Goal: Find specific page/section: Find specific page/section

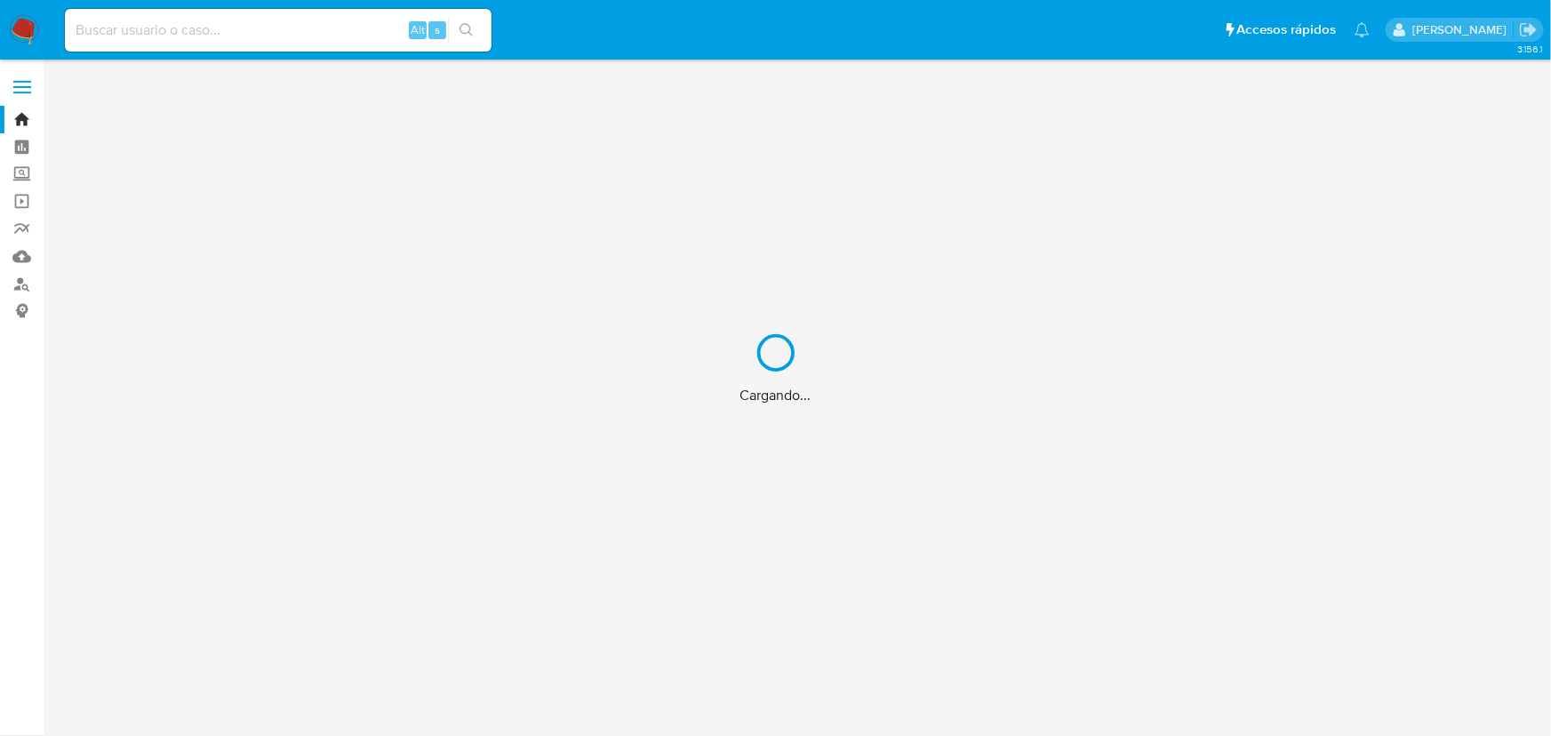
click at [194, 33] on div "Cargando..." at bounding box center [775, 368] width 1551 height 736
drag, startPoint x: 187, startPoint y: 27, endPoint x: 212, endPoint y: 20, distance: 26.5
click at [198, 19] on div "Cargando..." at bounding box center [775, 368] width 1551 height 736
click at [462, 283] on div "Cargando..." at bounding box center [775, 368] width 1551 height 736
click at [250, 28] on div "Cargando..." at bounding box center [775, 368] width 1551 height 736
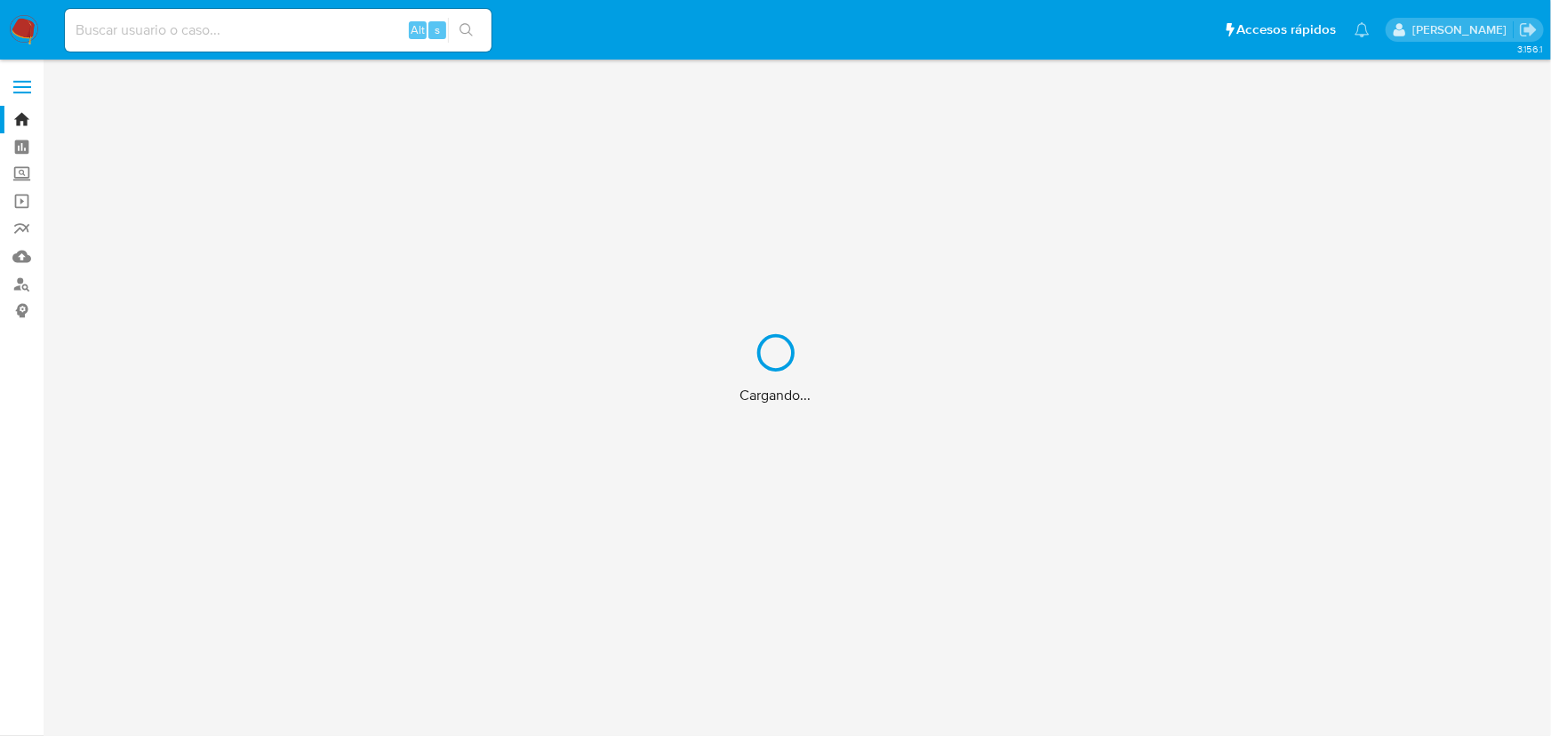
click at [280, 18] on div "Cargando..." at bounding box center [775, 368] width 1551 height 736
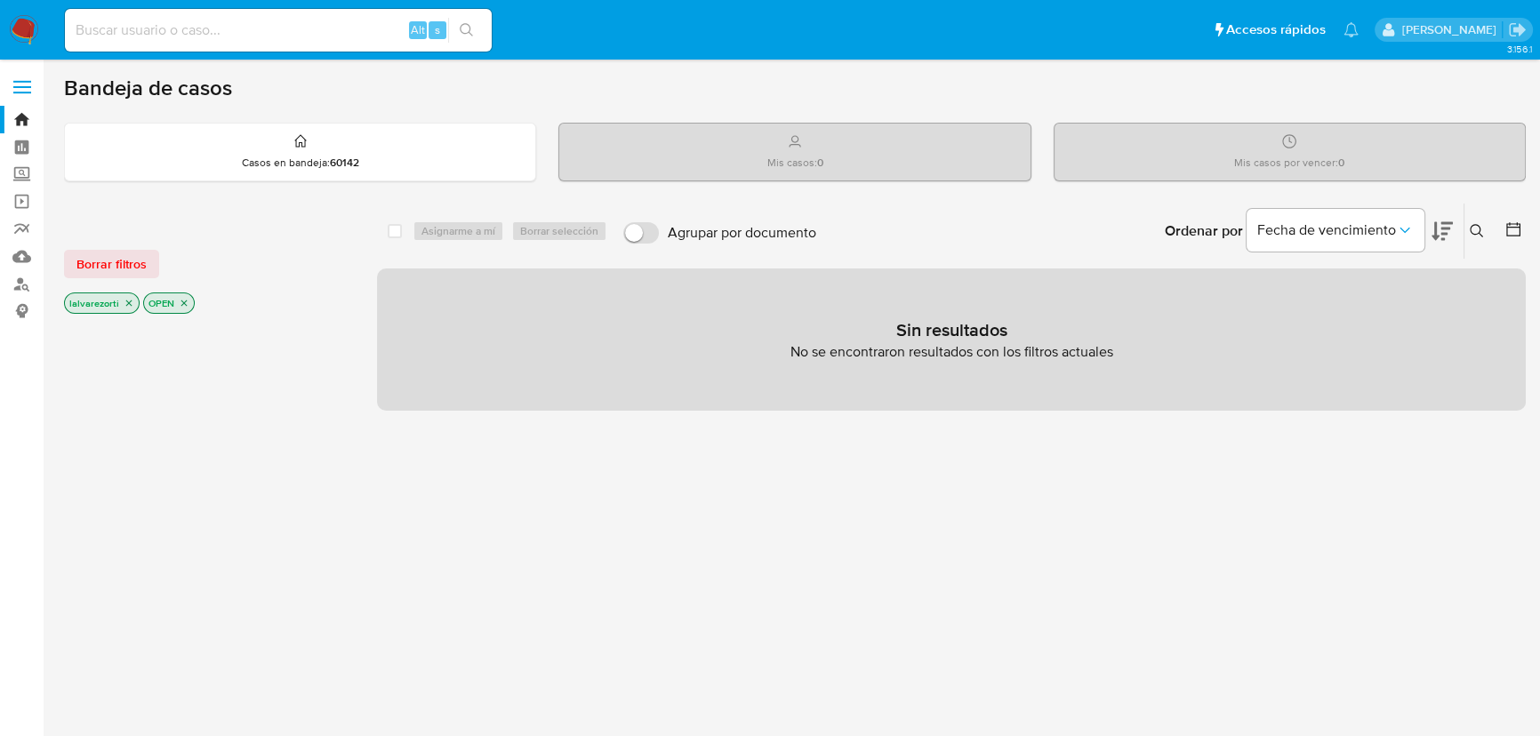
click at [180, 299] on icon "close-filter" at bounding box center [184, 303] width 11 height 11
click at [126, 302] on icon "close-filter" at bounding box center [129, 305] width 6 height 6
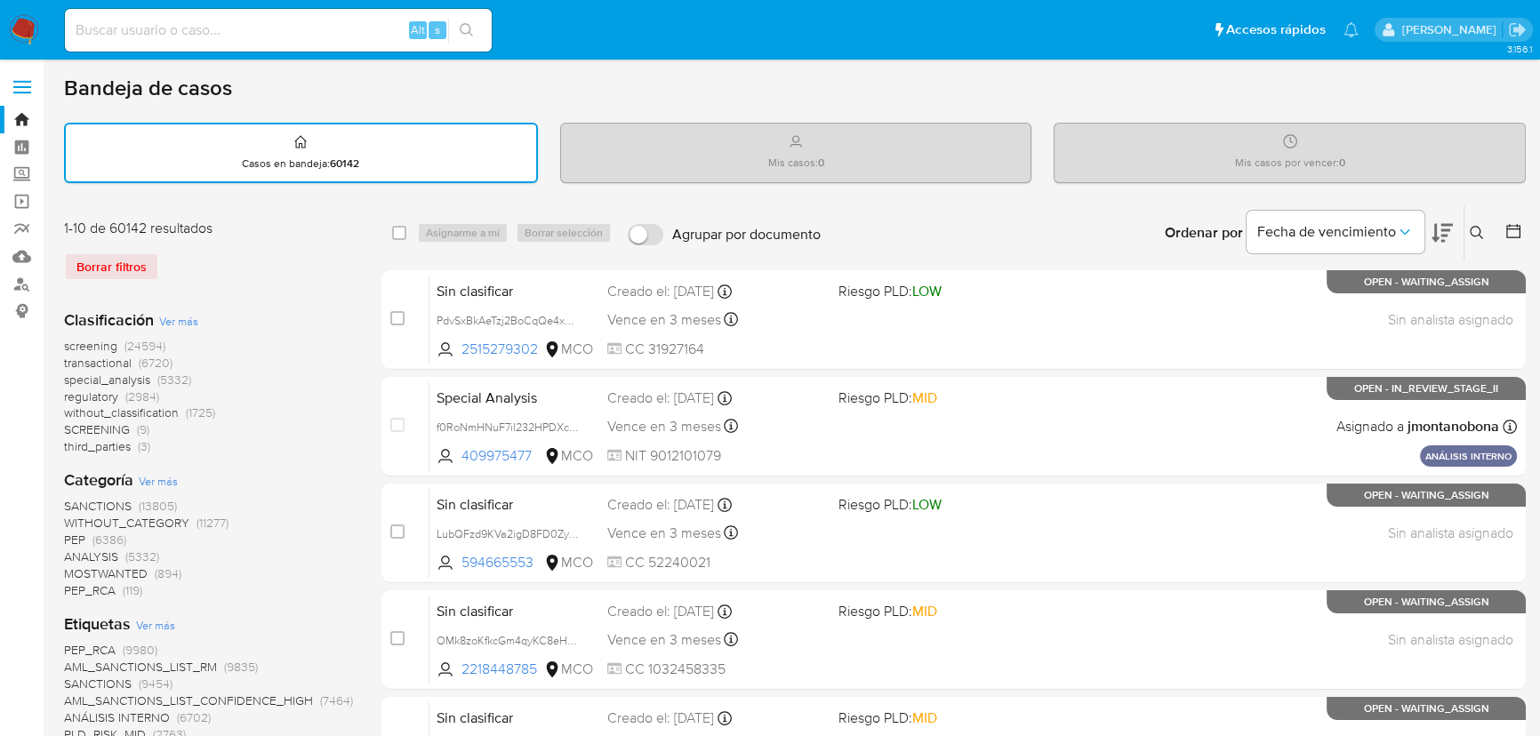
click at [220, 17] on div "Alt s" at bounding box center [278, 30] width 427 height 43
click at [220, 34] on input at bounding box center [278, 30] width 427 height 23
paste input "NLe0tMzNT7VebazwW0FhPyy6"
type input "NLe0tMzNT7VebazwW0FhPyy6"
click at [292, 32] on input "NLe0tMzNT7VebazwW0FhPyy6" at bounding box center [278, 30] width 427 height 23
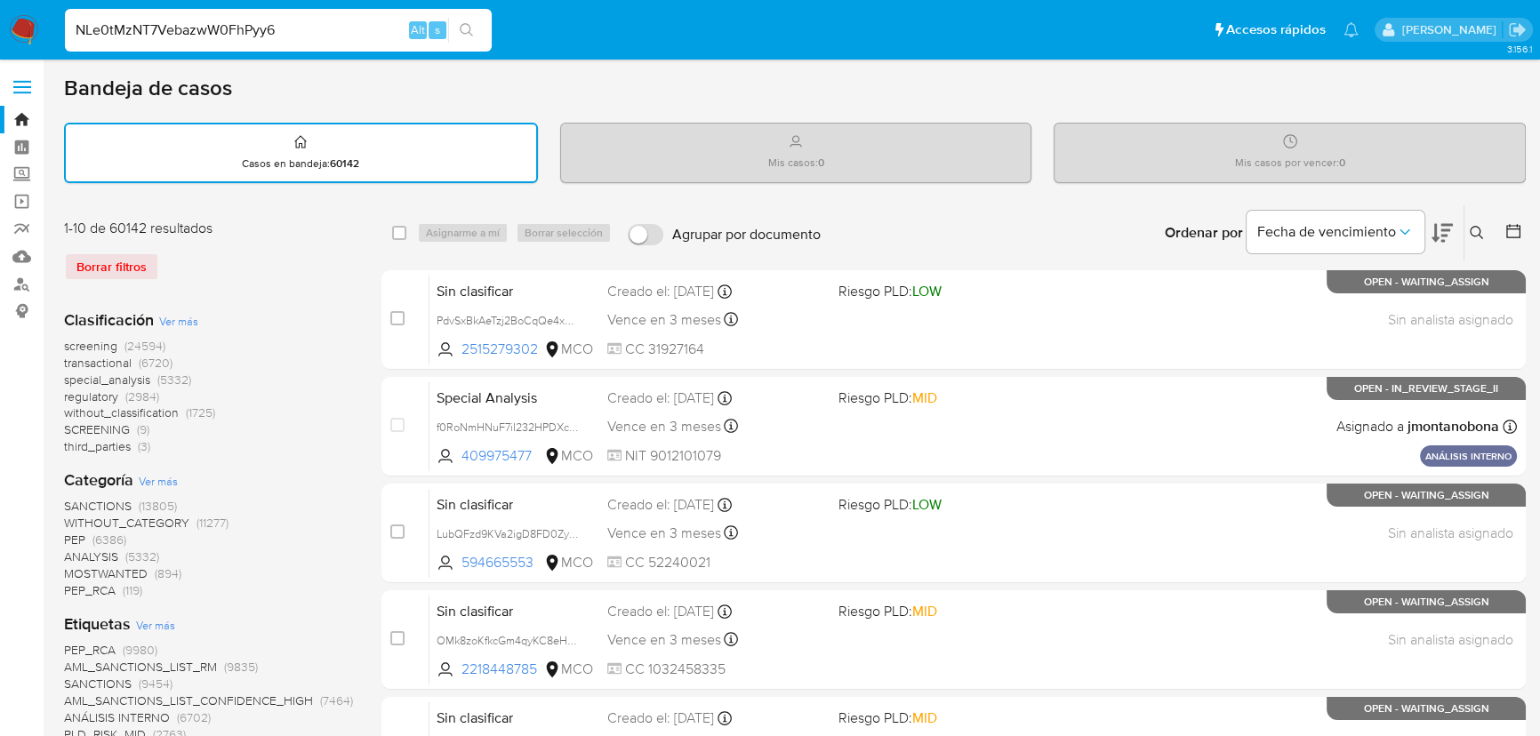
click at [474, 29] on button "search-icon" at bounding box center [466, 30] width 36 height 25
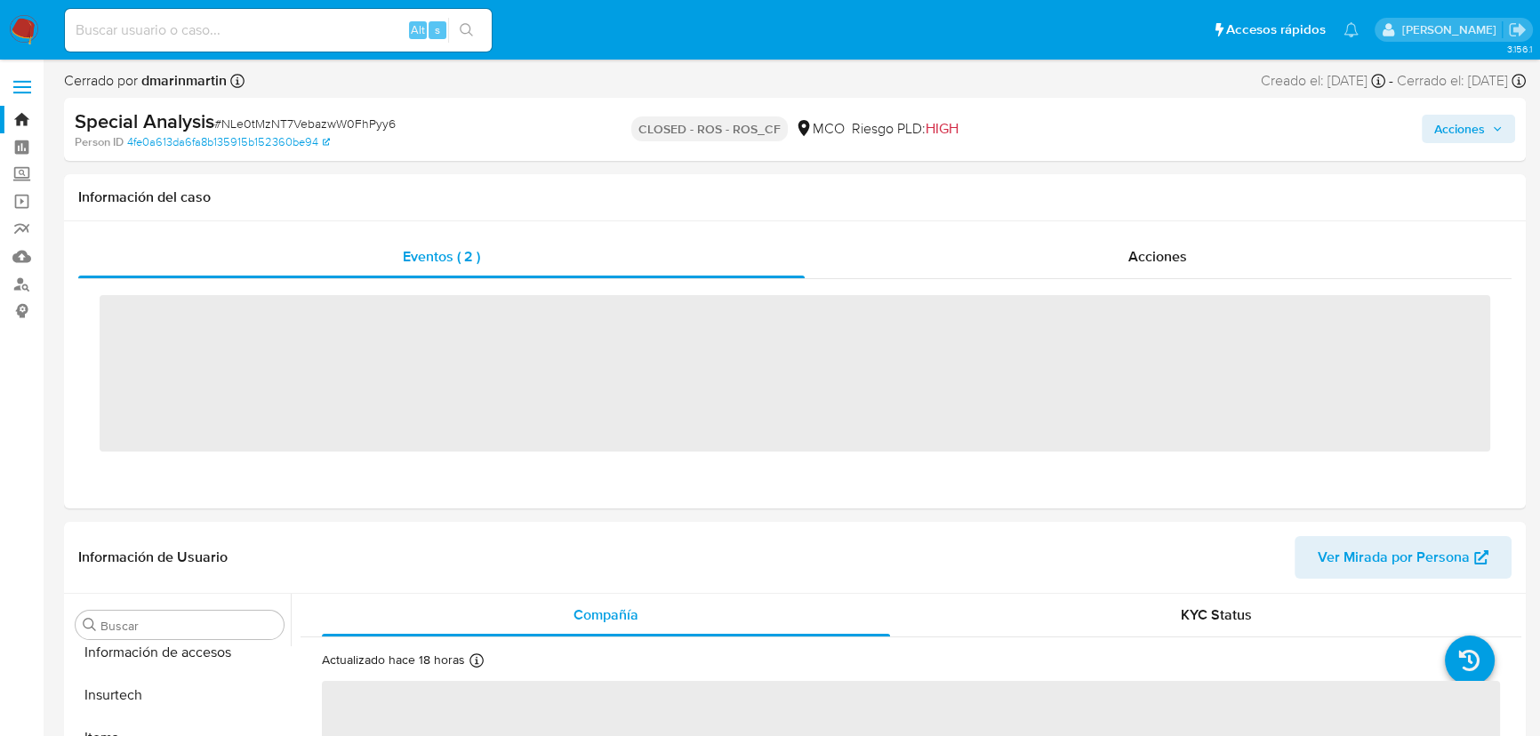
scroll to position [750, 0]
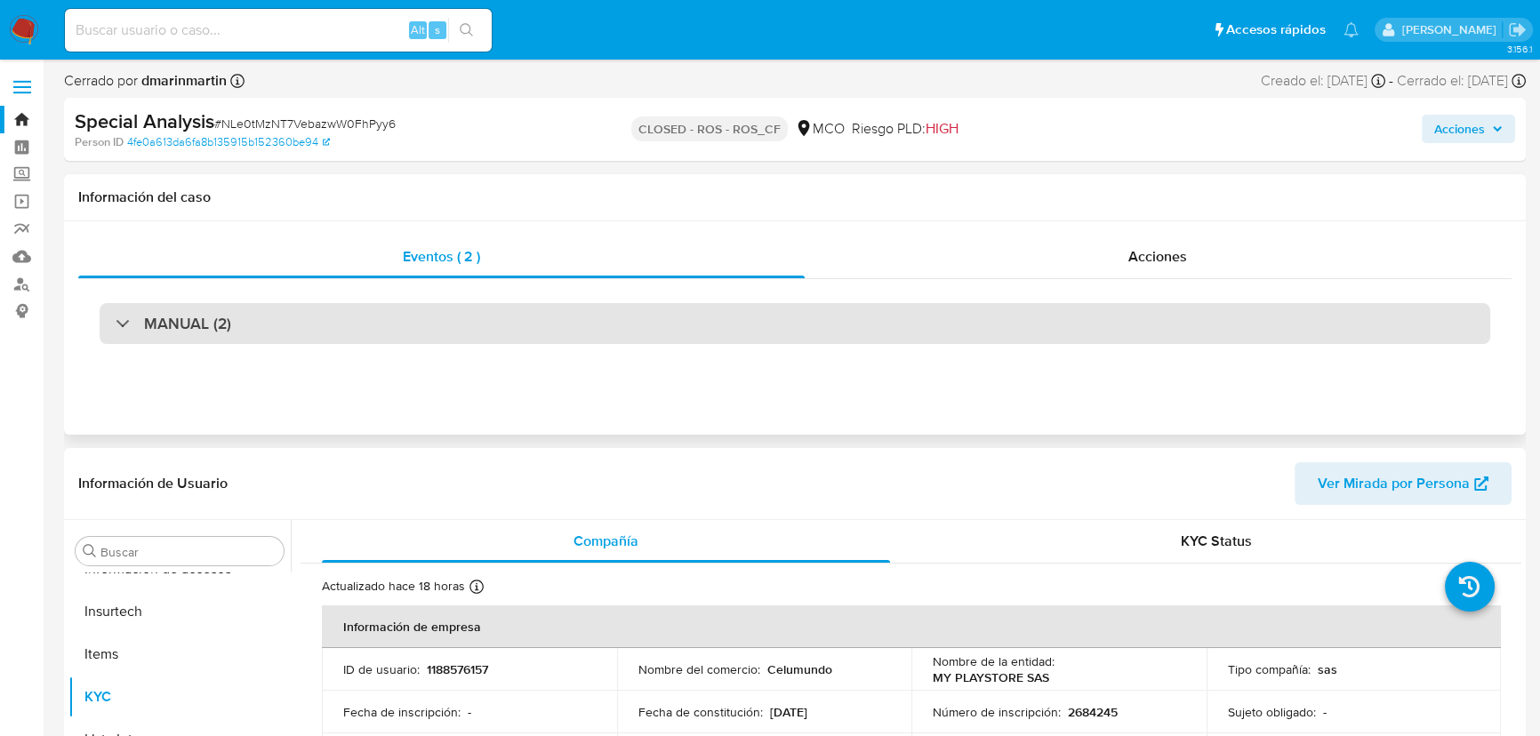
click at [120, 316] on div "MANUAL (2)" at bounding box center [174, 324] width 116 height 20
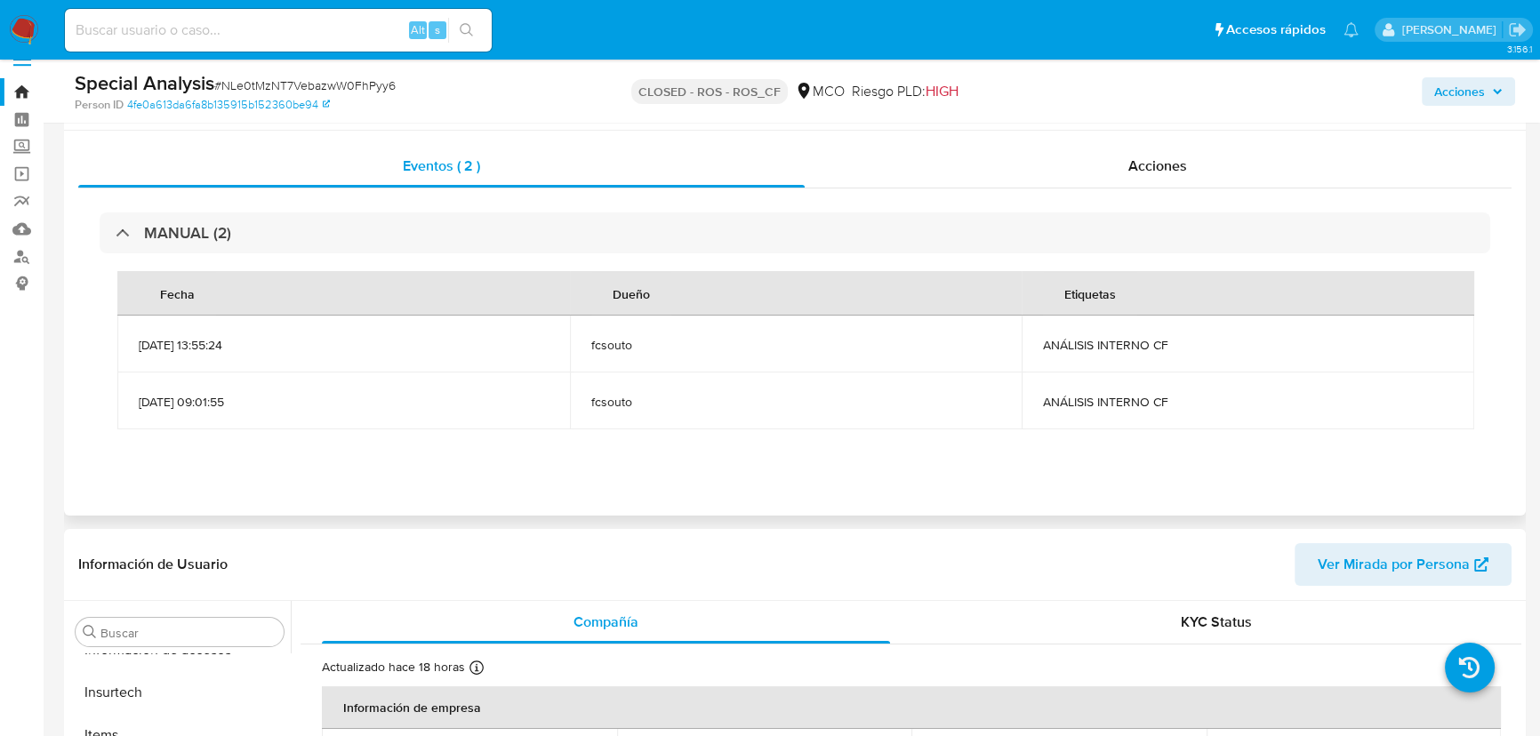
scroll to position [0, 0]
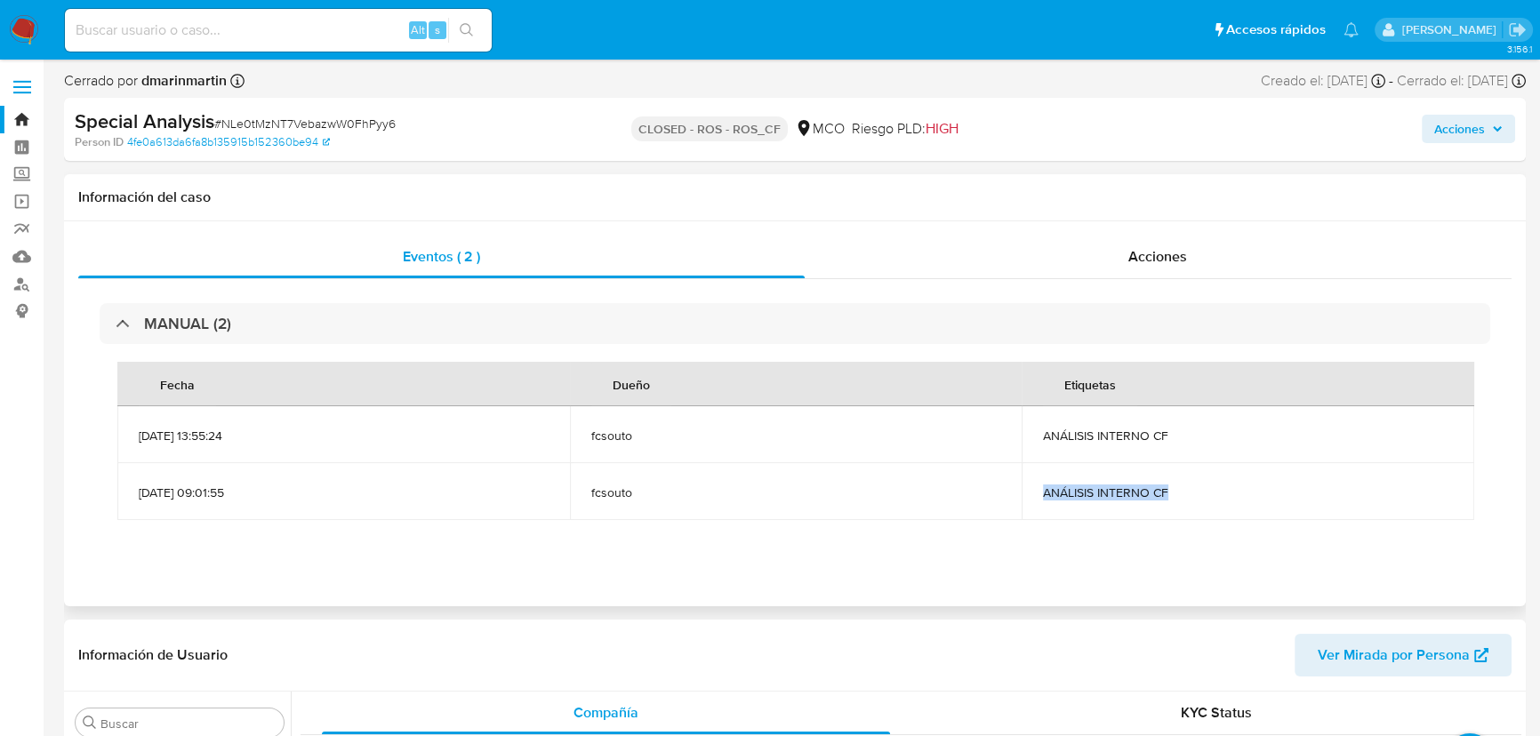
drag, startPoint x: 1166, startPoint y: 493, endPoint x: 1044, endPoint y: 488, distance: 121.9
click at [1043, 487] on span "ANÁLISIS INTERNO CF" at bounding box center [1248, 492] width 410 height 16
click at [1200, 542] on div "MANUAL (2) Fecha Dueño Etiquetas [DATE] 13:55:24 fcsouto ANÁLISIS INTERNO CF [D…" at bounding box center [794, 420] width 1433 height 283
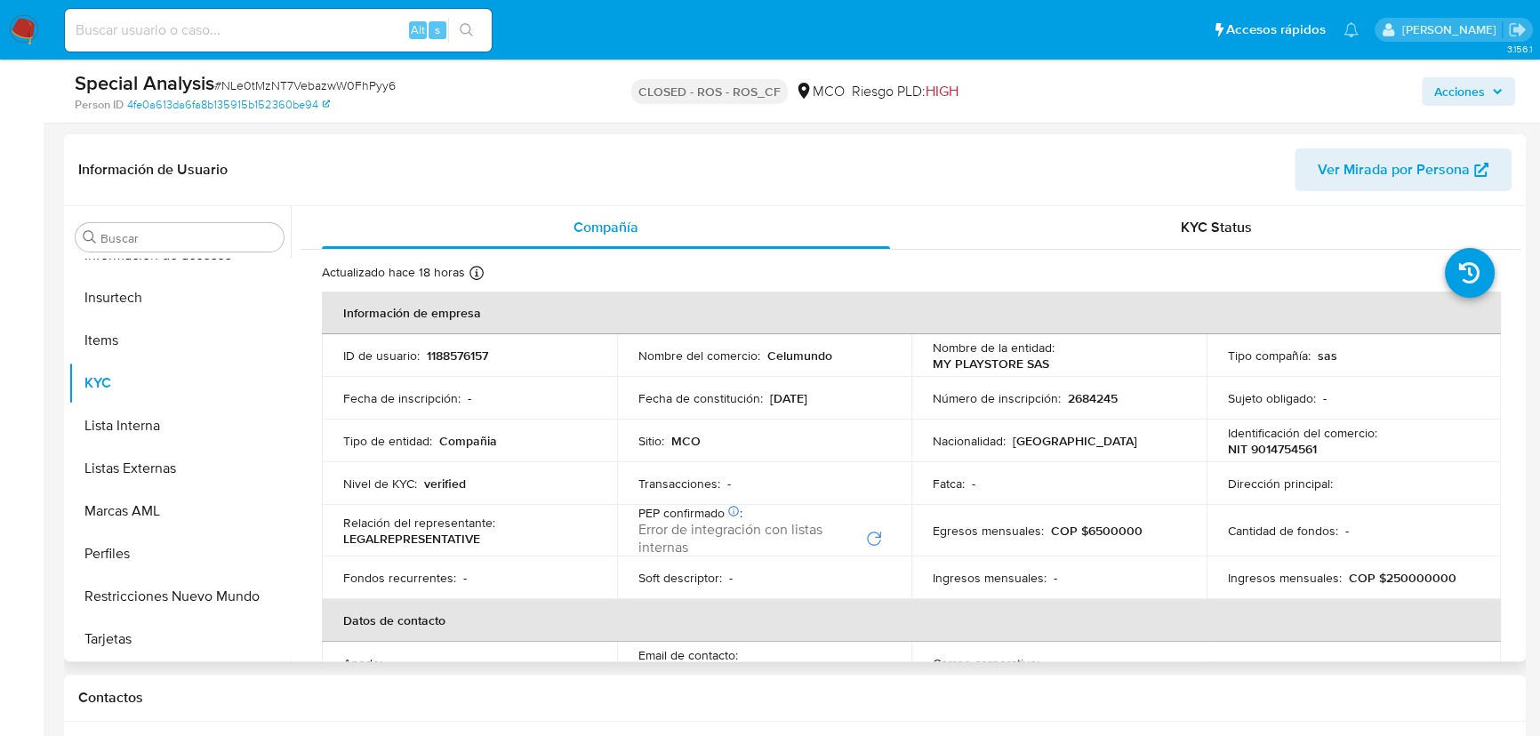
scroll to position [484, 0]
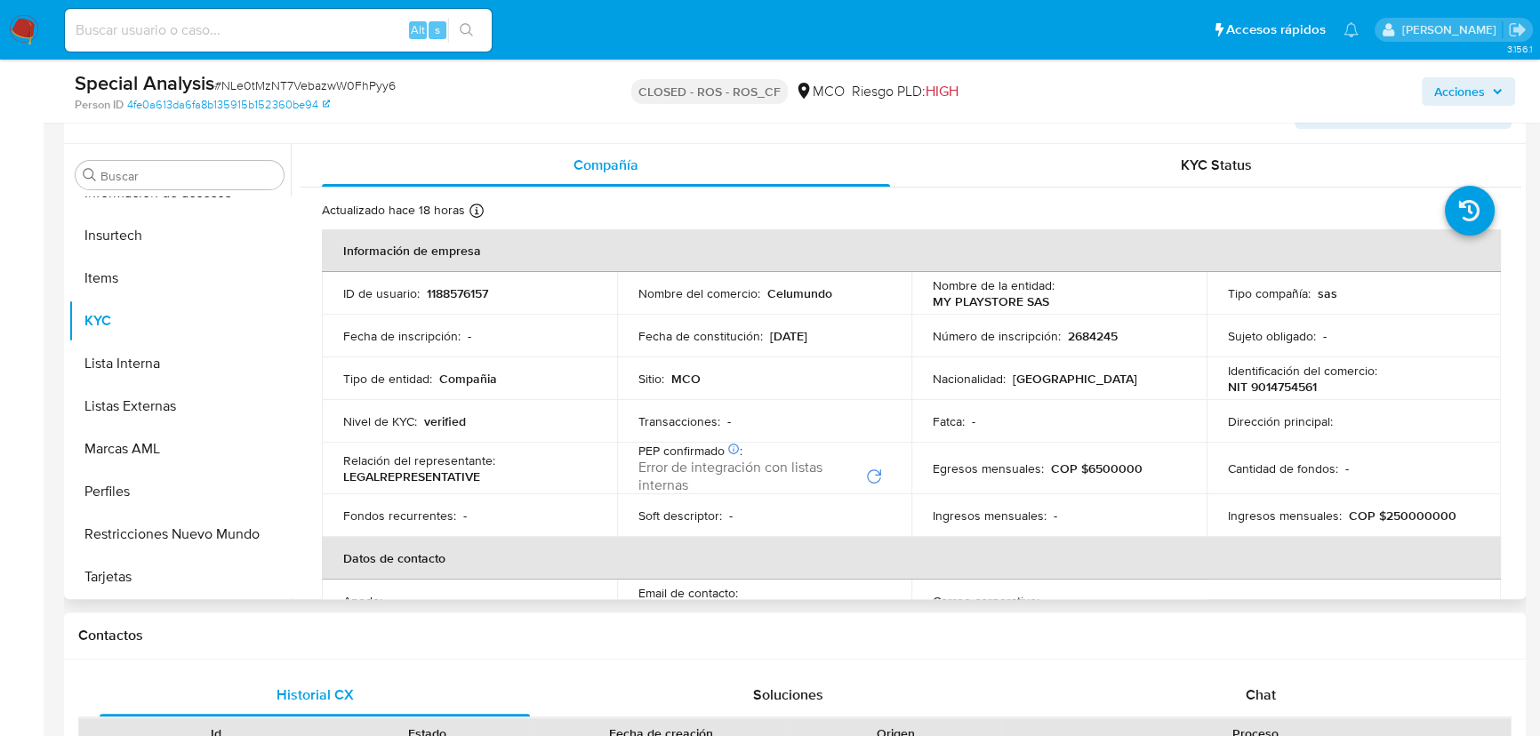
select select "10"
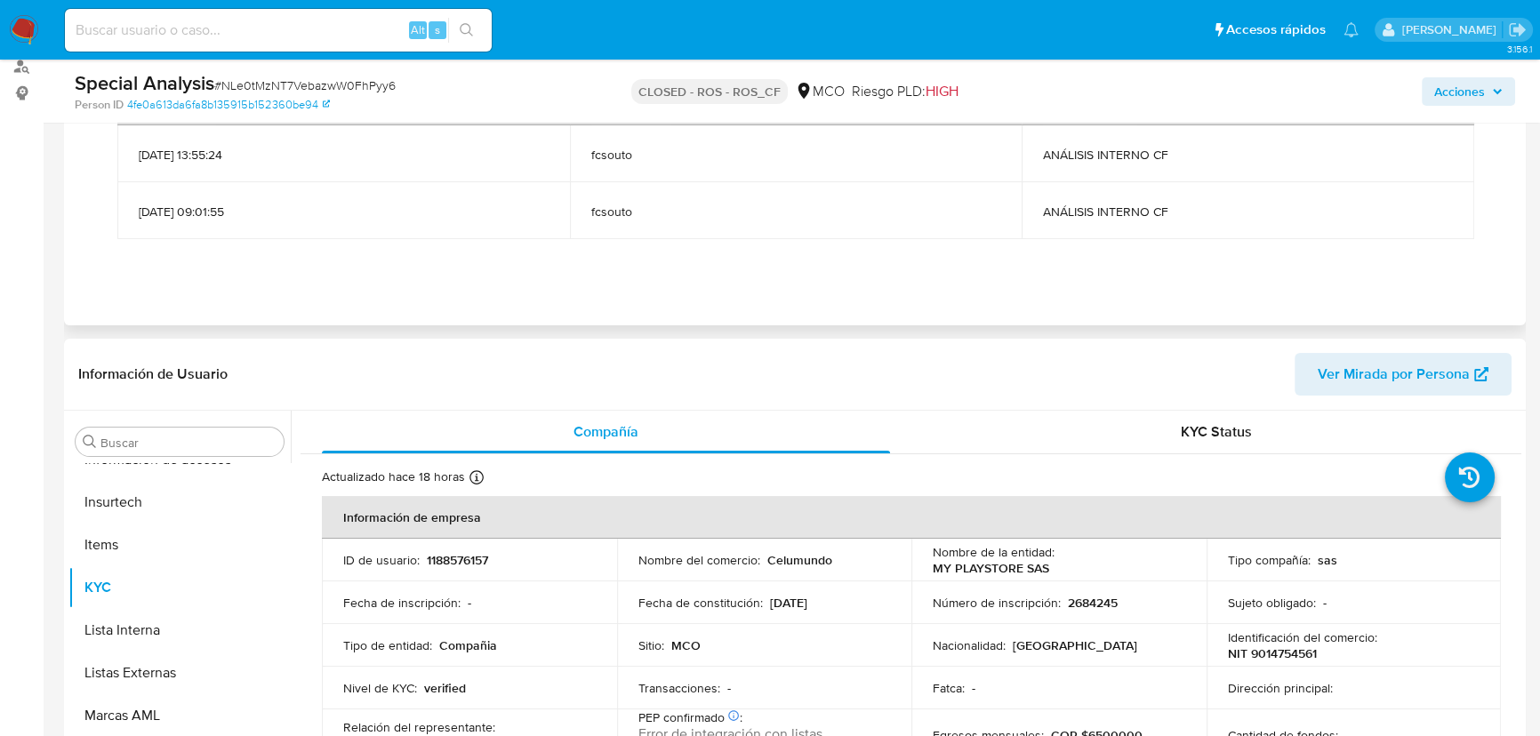
scroll to position [0, 0]
